Goal: Task Accomplishment & Management: Complete application form

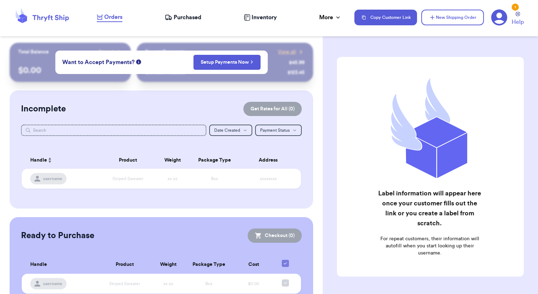
click at [181, 18] on span "Purchased" at bounding box center [187, 17] width 28 height 9
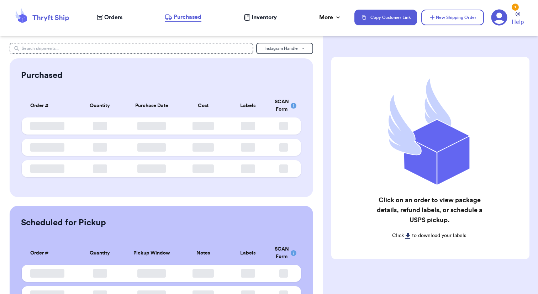
click at [114, 19] on span "Orders" at bounding box center [113, 17] width 18 height 9
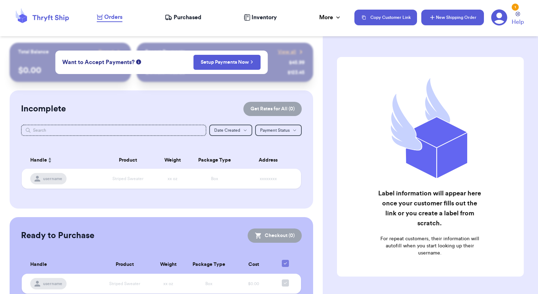
click at [459, 19] on button "New Shipping Order" at bounding box center [452, 18] width 63 height 16
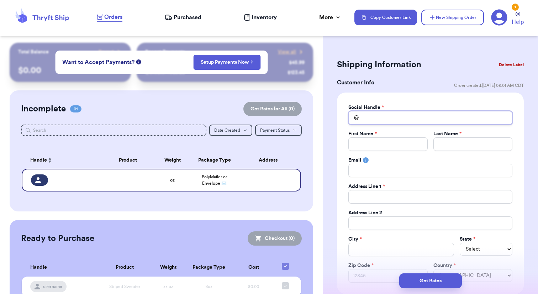
click at [395, 119] on input "Total Amount Paid" at bounding box center [430, 118] width 164 height 14
type input "j"
type input "je"
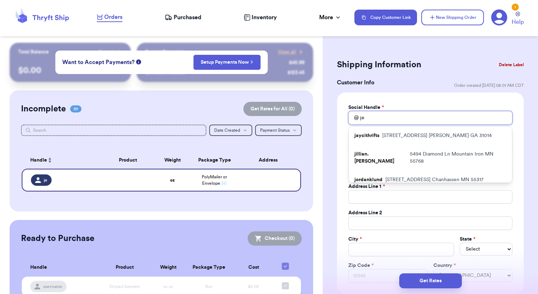
type input "jen"
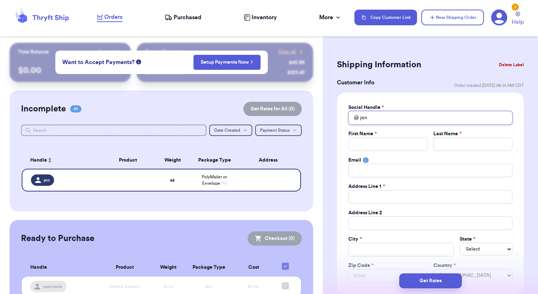
type input "je"
type input "j"
type input "f"
type input "fe"
type input "fer"
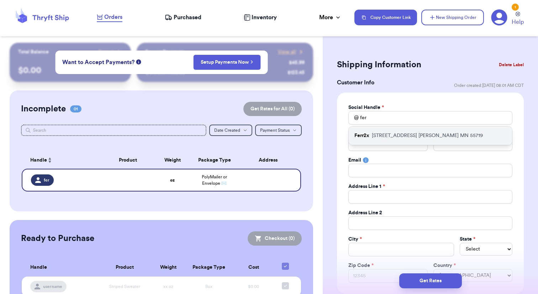
click at [435, 137] on p "[STREET_ADDRESS][PERSON_NAME]" at bounding box center [426, 135] width 111 height 7
type input "Ferr2x"
type input "[PERSON_NAME]"
type input "[EMAIL_ADDRESS][DOMAIN_NAME]"
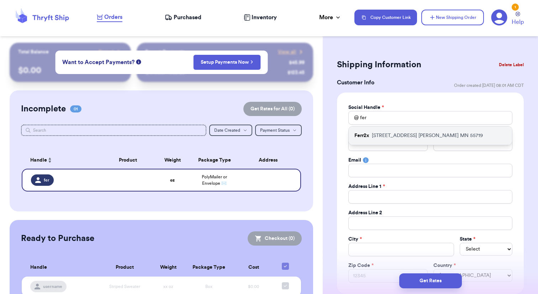
type input "[STREET_ADDRESS]"
type input "[PERSON_NAME]"
select select "MN"
type input "55719"
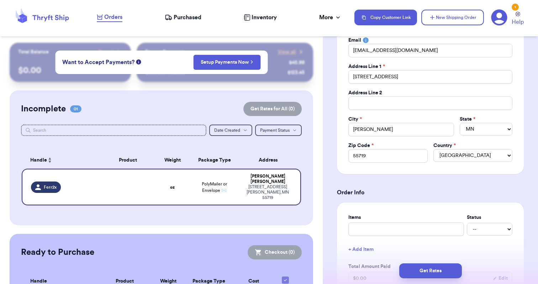
scroll to position [148, 0]
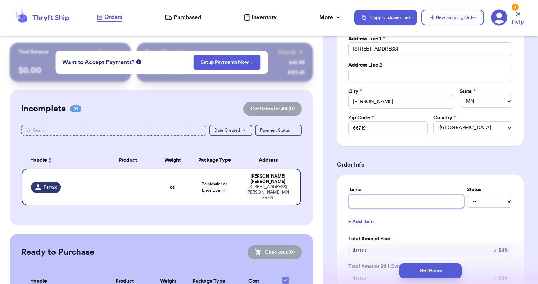
type input "T"
type input "Th"
type input "The"
type input "The N"
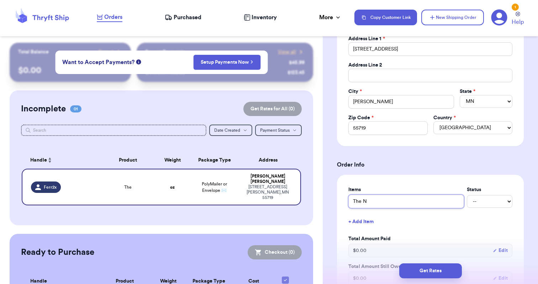
type input "The No"
type input "The Nor"
type input "The Nort"
type input "The North"
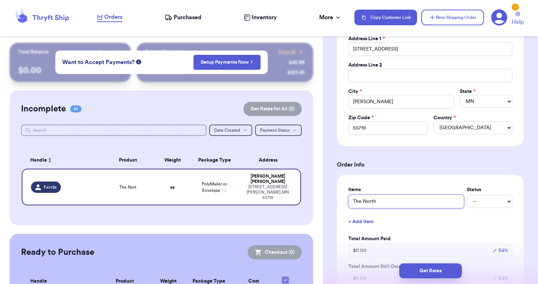
type input "The North F"
type input "The North Fa"
type input "The North Fac"
type input "The North Face"
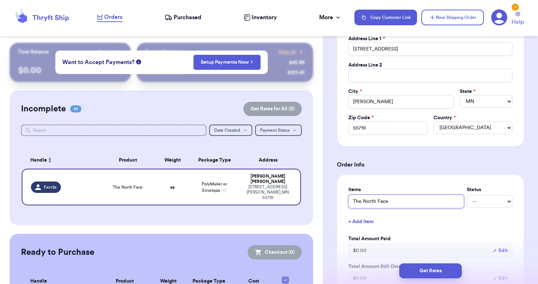
type input "The North Face H"
type input "The North Face Ho"
type input "The North Face Hoo"
type input "The North Face Hood"
type input "The North Face Hoodi"
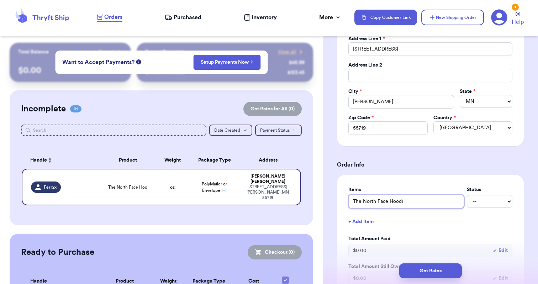
type input "The North Face Hoodie"
type input "The North Face Hoodie!"
type input "The North Face Hoodie! T"
type input "The North Face Hoodie! Th"
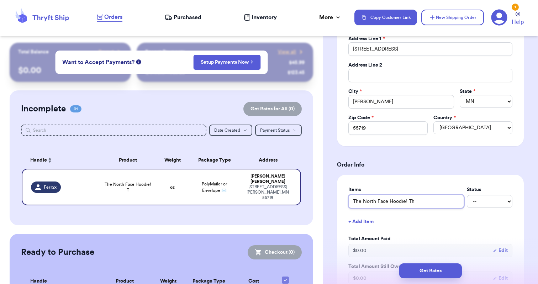
type input "The North Face Hoodie! Tha"
type input "The North Face Hoodie! Than"
type input "The North Face Hoodie! Thank"
type input "The North Face Hoodie! Thank y"
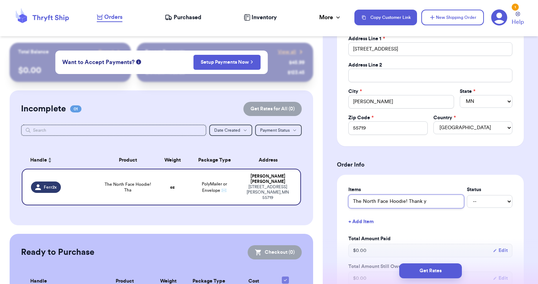
type input "The North Face Hoodie! Thank yo"
type input "The North Face Hoodie! Thank you"
type input "The North Face Hoodie! Thank you!"
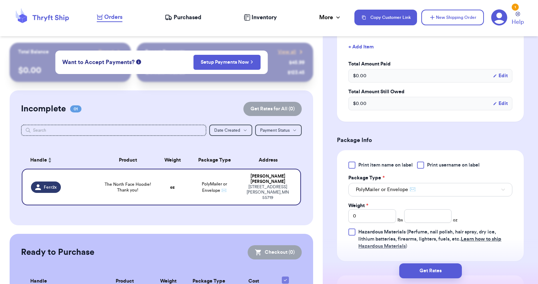
scroll to position [348, 0]
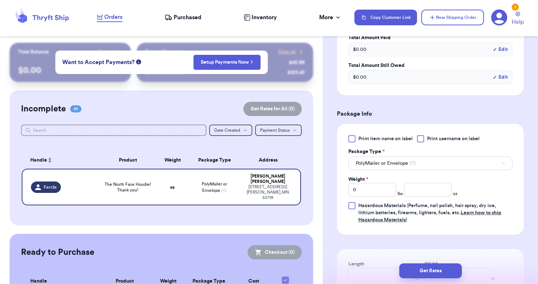
type input "The North Face Hoodie! Thank you!"
click at [369, 191] on input "0" at bounding box center [372, 190] width 48 height 14
type input "1"
click at [413, 190] on input "number" at bounding box center [428, 190] width 48 height 14
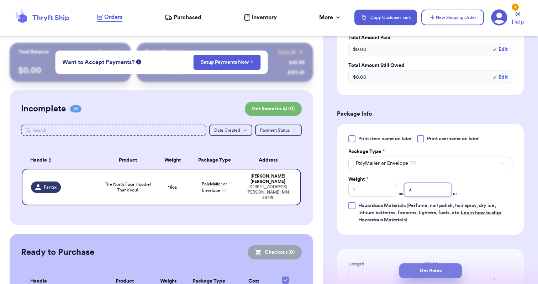
type input "3"
click at [427, 269] on button "Get Rates" at bounding box center [430, 270] width 63 height 15
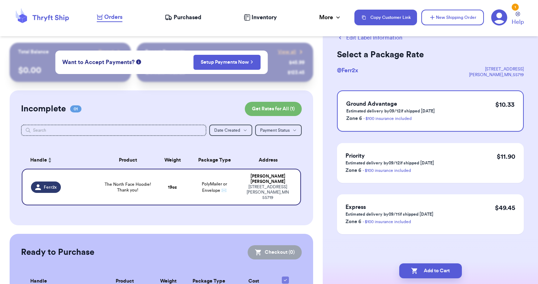
scroll to position [0, 0]
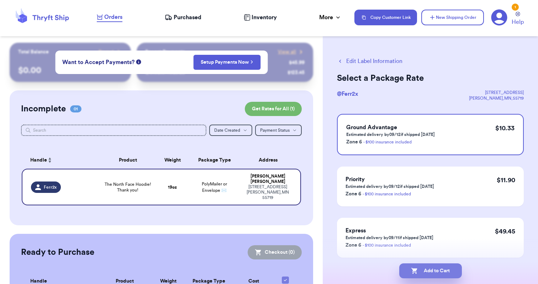
click at [434, 272] on button "Add to Cart" at bounding box center [430, 270] width 63 height 15
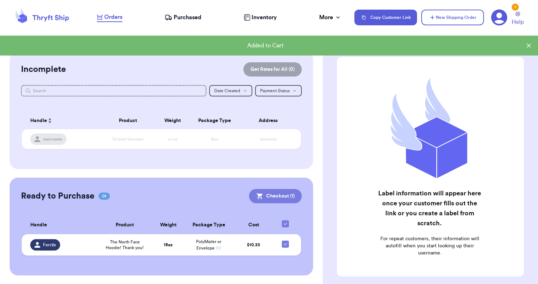
scroll to position [39, 0]
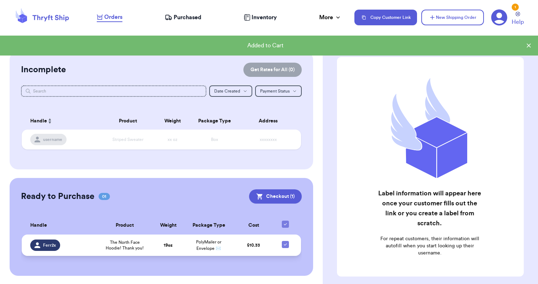
click at [188, 250] on td "PolyMailer or Envelope ✉️" at bounding box center [208, 244] width 49 height 21
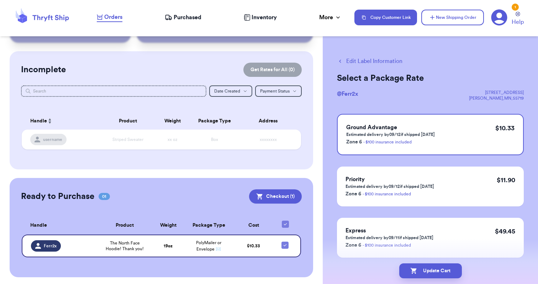
click at [376, 60] on button "Edit Label Information" at bounding box center [369, 61] width 65 height 9
checkbox input "false"
checkbox input "true"
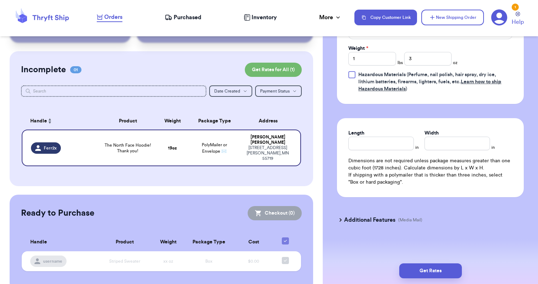
scroll to position [365, 0]
click at [435, 61] on input "3" at bounding box center [428, 59] width 48 height 14
click at [429, 273] on button "Get Rates" at bounding box center [430, 270] width 63 height 15
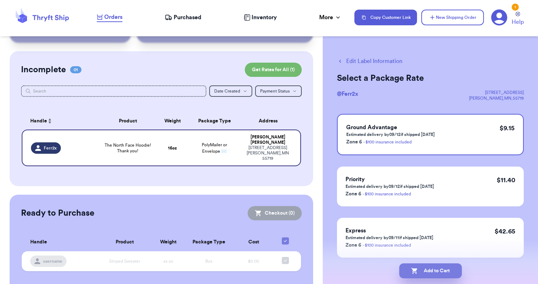
click at [431, 273] on button "Add to Cart" at bounding box center [430, 270] width 63 height 15
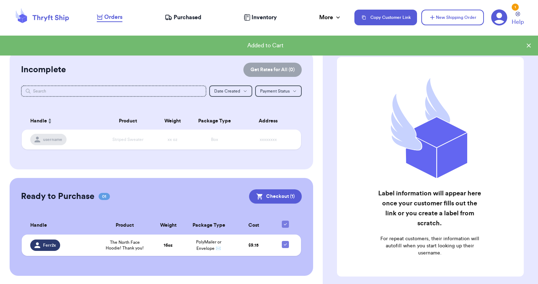
click at [281, 203] on div "Ready to Purchase 01 Checkout ( 1 ) Checkout ( 1 ) Handle Product Weight Packag…" at bounding box center [161, 227] width 303 height 98
click at [280, 199] on button "Checkout ( 1 )" at bounding box center [275, 196] width 53 height 14
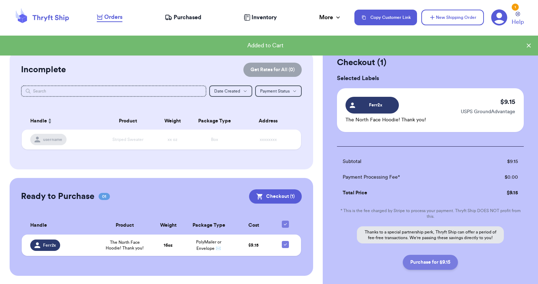
click at [427, 267] on button "Purchase for $9.15" at bounding box center [429, 262] width 55 height 15
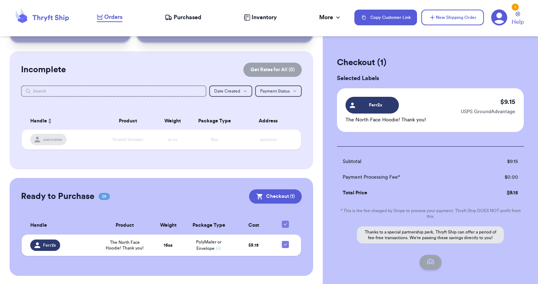
checkbox input "false"
checkbox input "true"
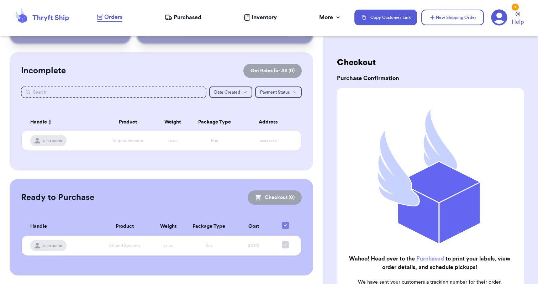
scroll to position [38, 0]
click at [187, 22] on div "Orders Purchased Inventory More Stats Completed Orders Payments Payouts" at bounding box center [222, 17] width 250 height 9
click at [185, 19] on span "Purchased" at bounding box center [187, 17] width 28 height 9
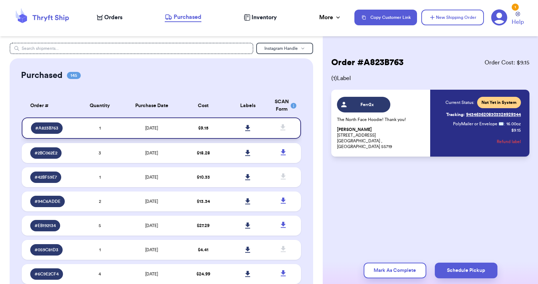
click at [248, 130] on icon at bounding box center [247, 128] width 5 height 6
